Goal: Navigation & Orientation: Find specific page/section

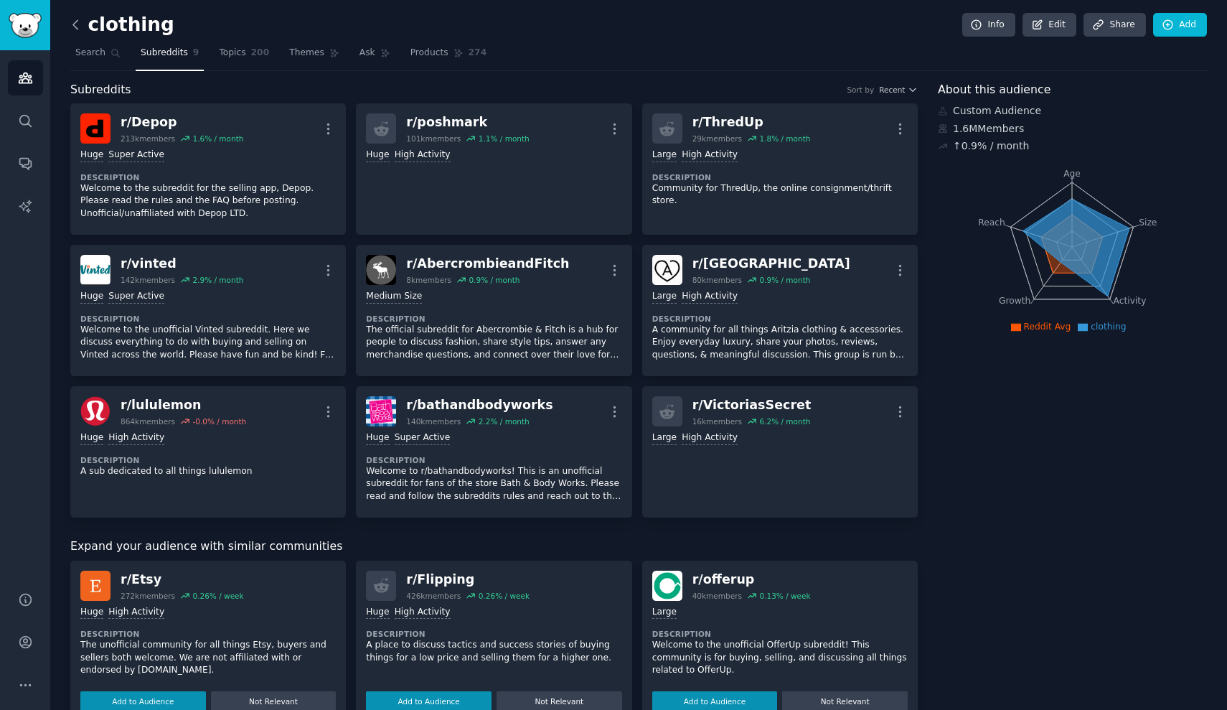
click at [77, 27] on icon at bounding box center [75, 24] width 15 height 15
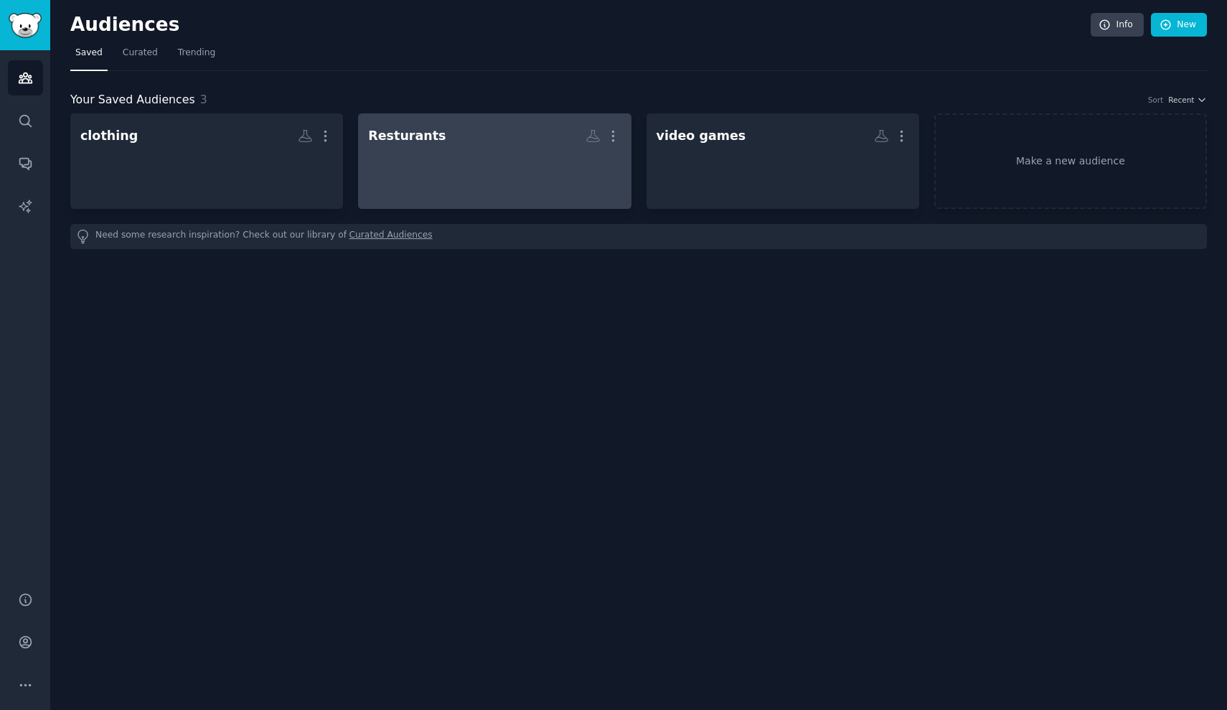
click at [437, 140] on h2 "Resturants More" at bounding box center [494, 135] width 253 height 25
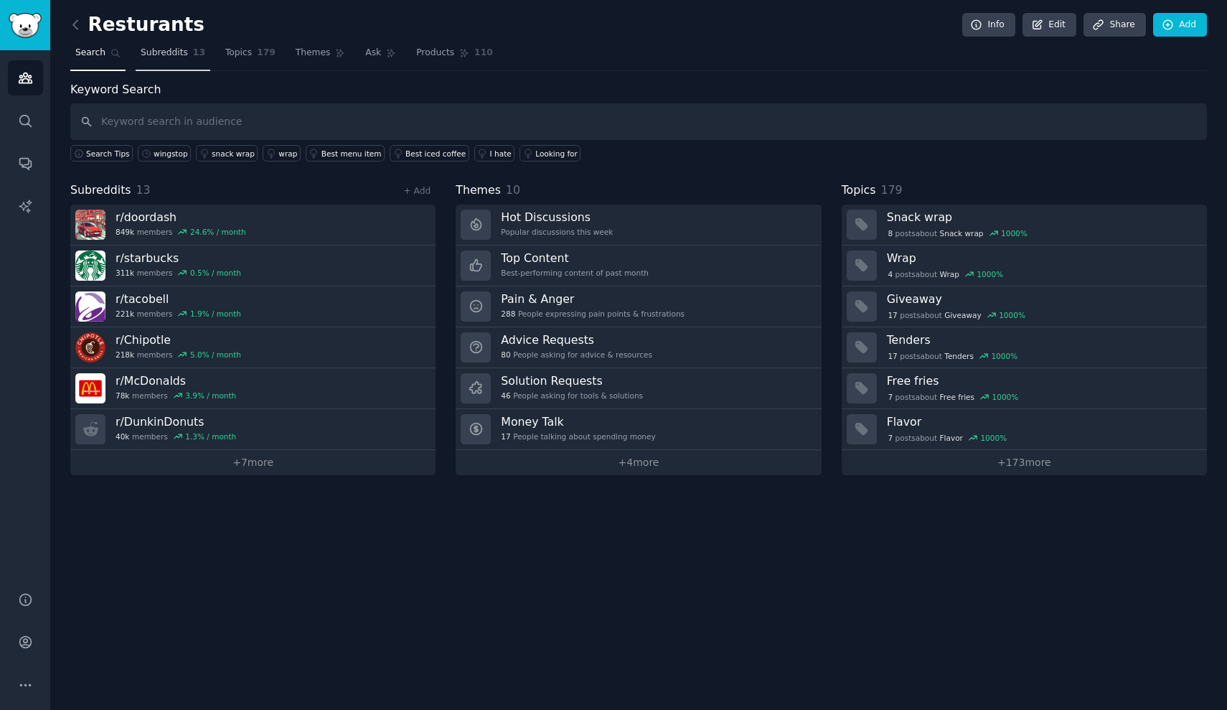
click at [159, 55] on span "Subreddits" at bounding box center [164, 53] width 47 height 13
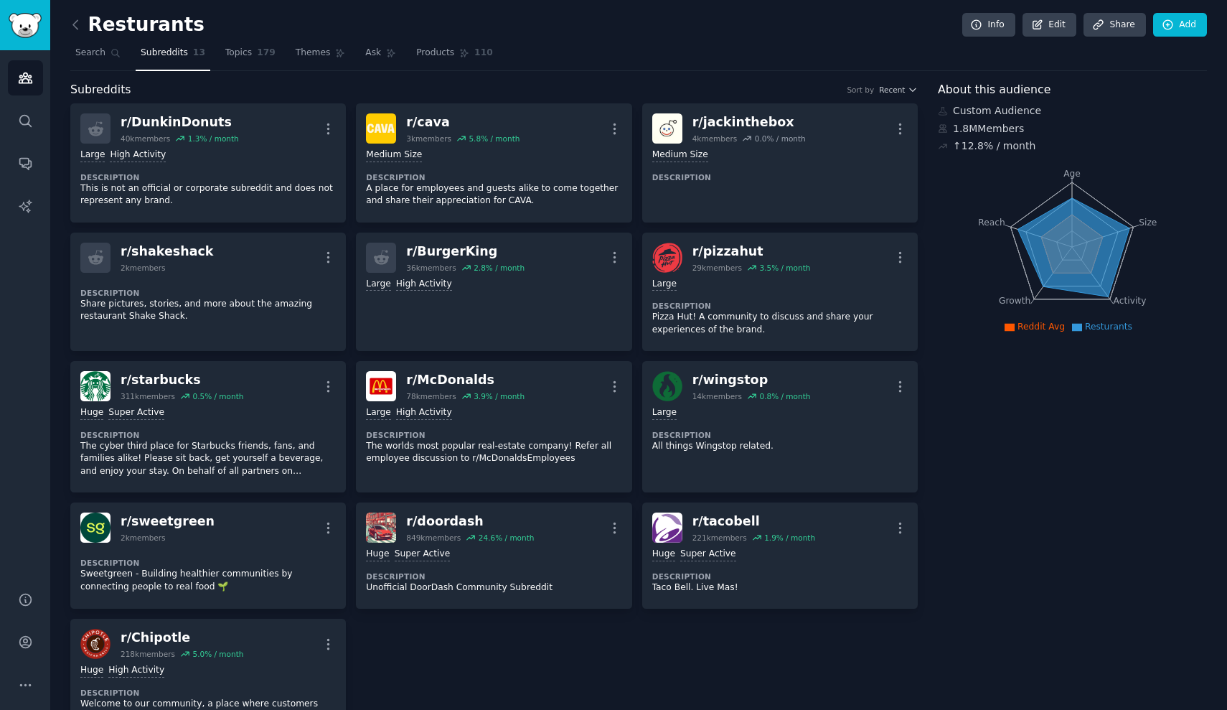
click at [83, 24] on link at bounding box center [79, 25] width 18 height 23
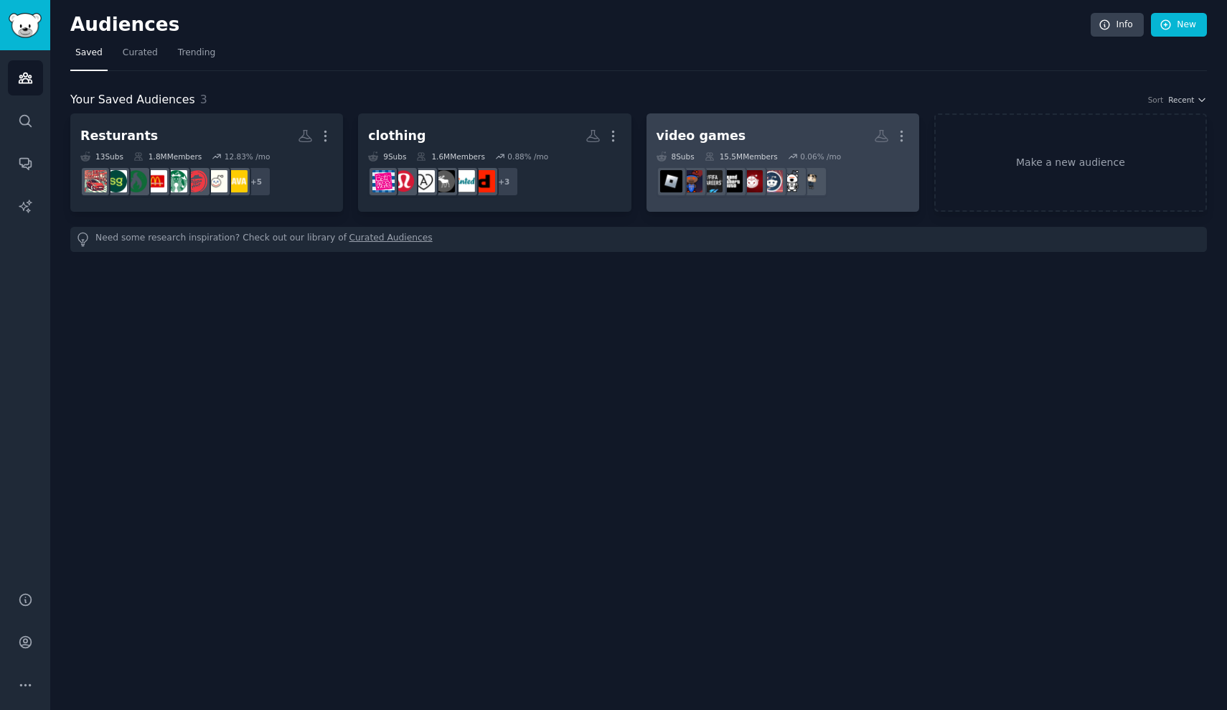
click at [751, 131] on h2 "video games More" at bounding box center [783, 135] width 253 height 25
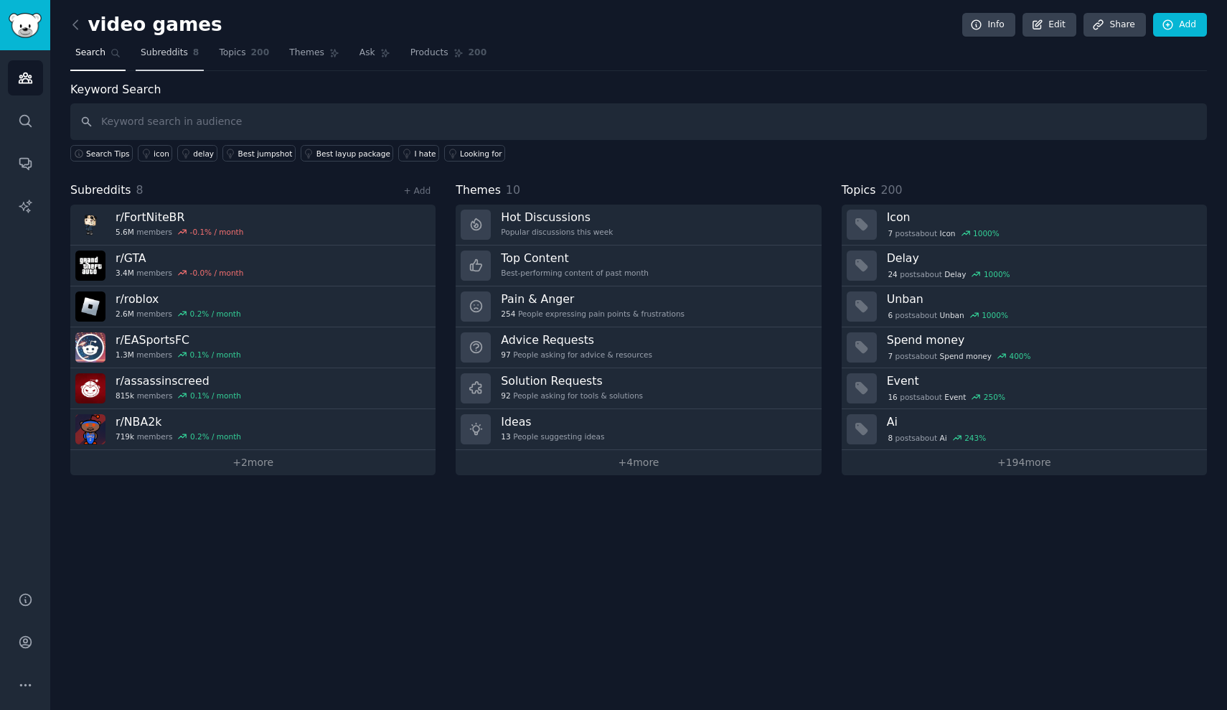
click at [152, 61] on link "Subreddits 8" at bounding box center [170, 56] width 68 height 29
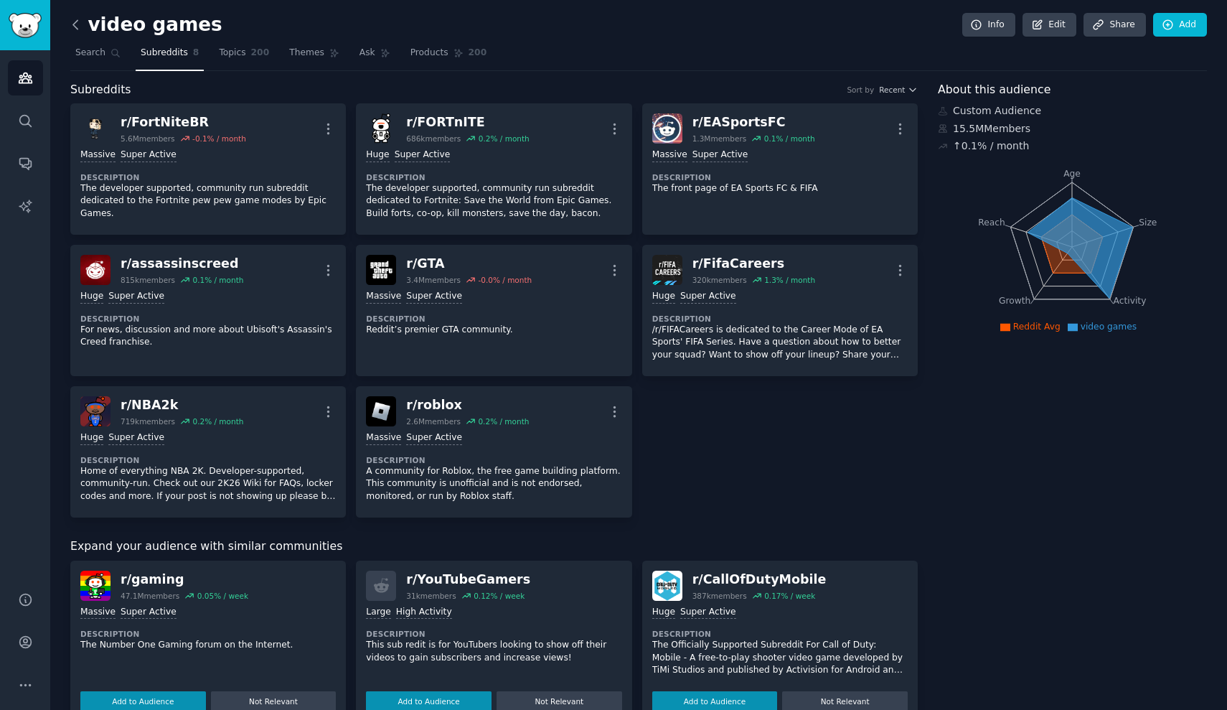
click at [75, 24] on icon at bounding box center [75, 24] width 15 height 15
